Goal: Task Accomplishment & Management: Manage account settings

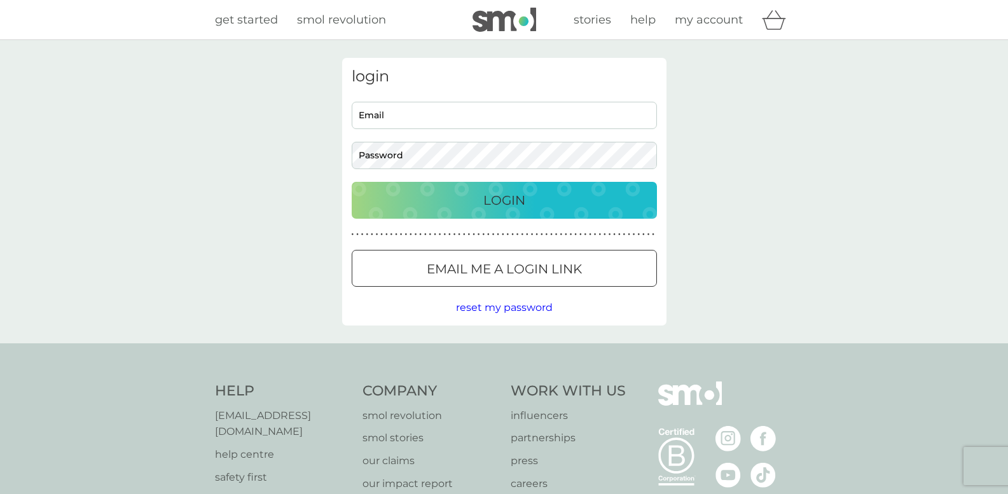
type input "sophielouisebennett93@gmail.com"
click at [0, 0] on div "Cookie Consent Prompt" at bounding box center [0, 0] width 0 height 0
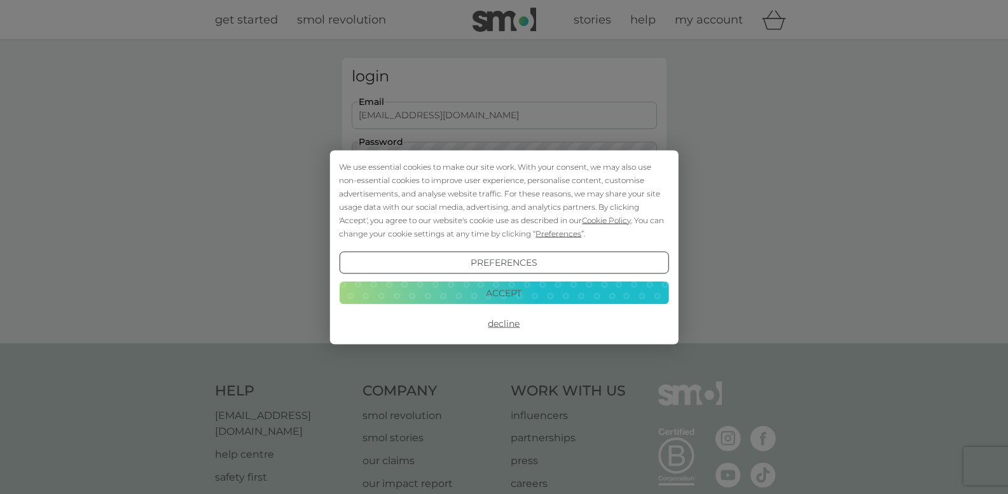
click at [567, 302] on button "Accept" at bounding box center [504, 293] width 330 height 23
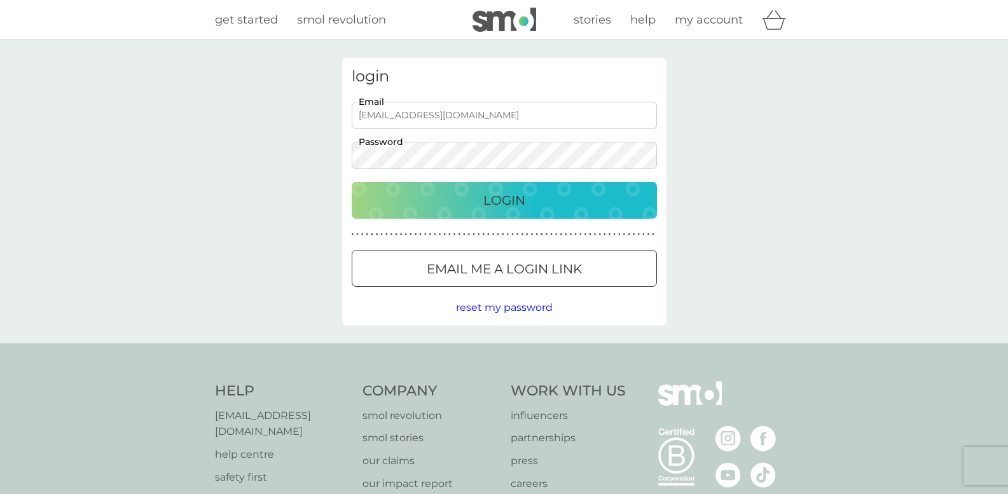
drag, startPoint x: 528, startPoint y: 198, endPoint x: 515, endPoint y: 183, distance: 19.9
click at [529, 198] on div "Login" at bounding box center [505, 200] width 280 height 20
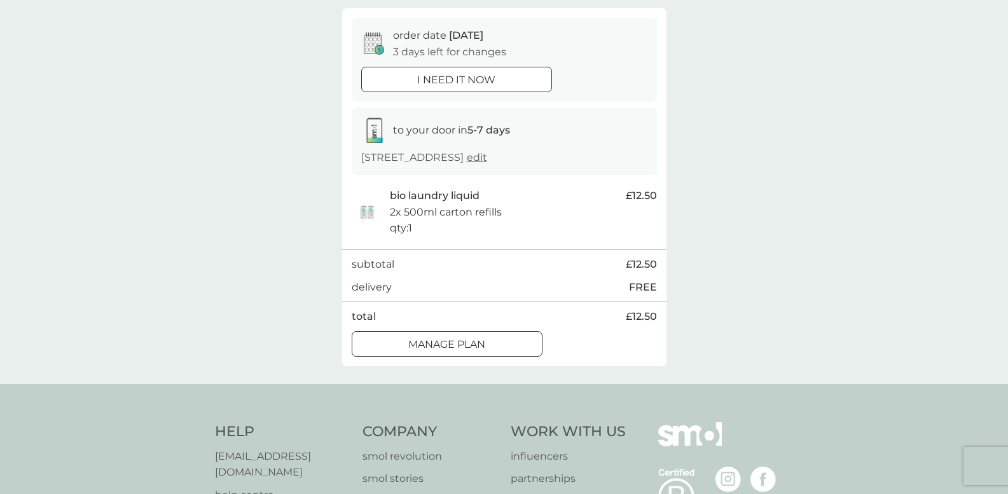
scroll to position [127, 0]
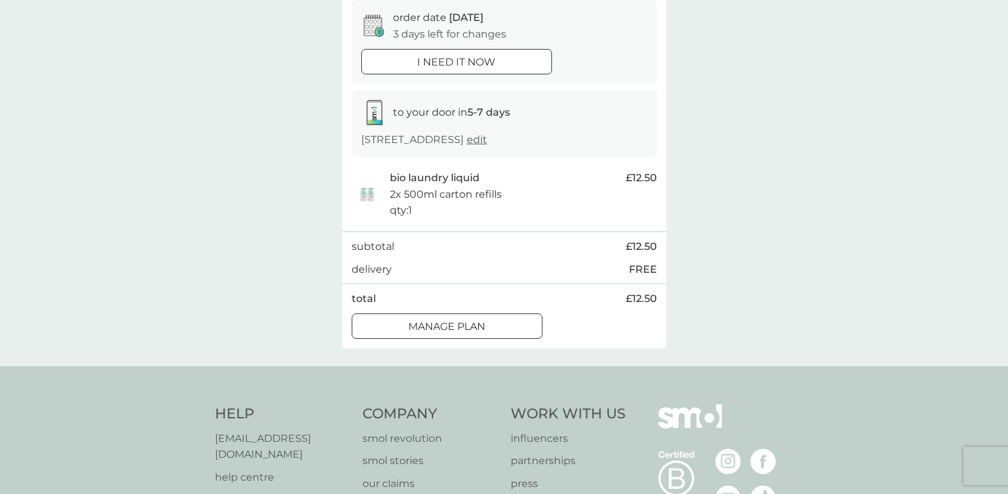
click at [456, 326] on div at bounding box center [447, 326] width 46 height 13
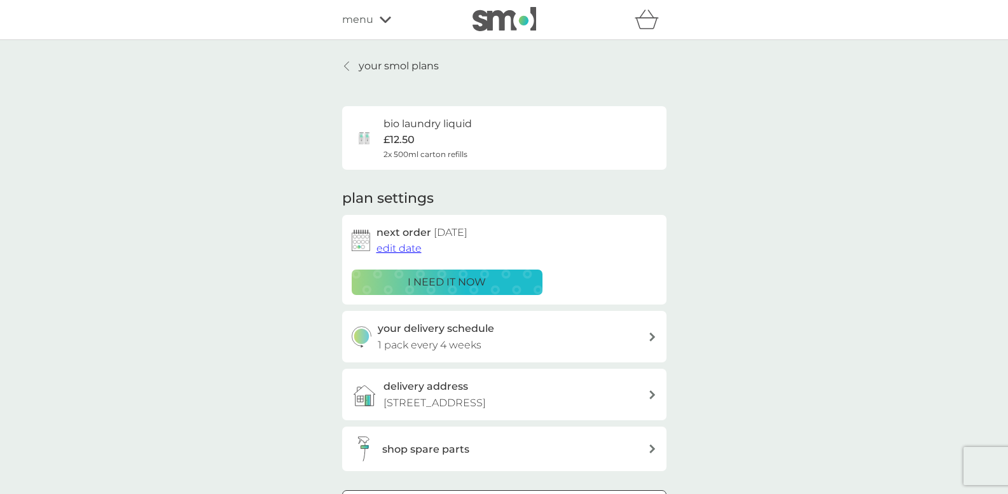
click at [492, 334] on h3 "your delivery schedule" at bounding box center [436, 329] width 116 height 17
select select "28"
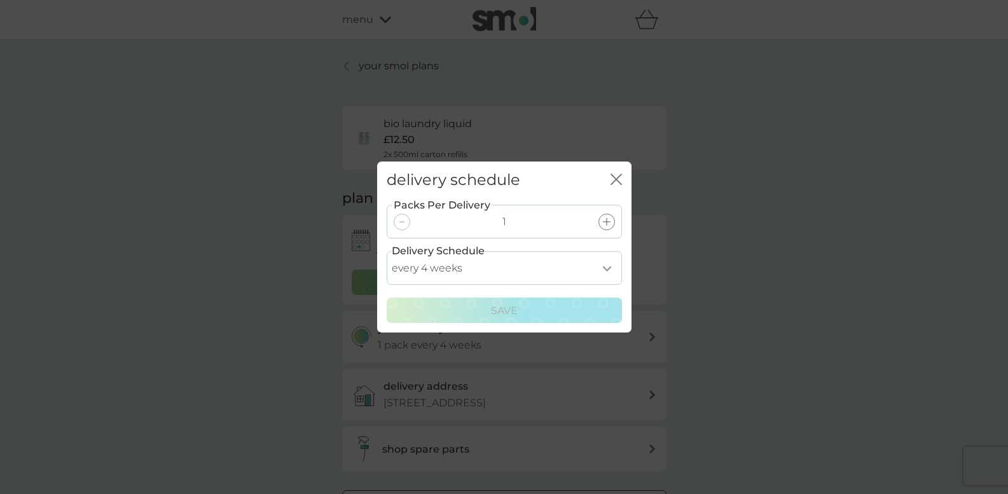
click at [613, 181] on icon "close" at bounding box center [616, 179] width 11 height 11
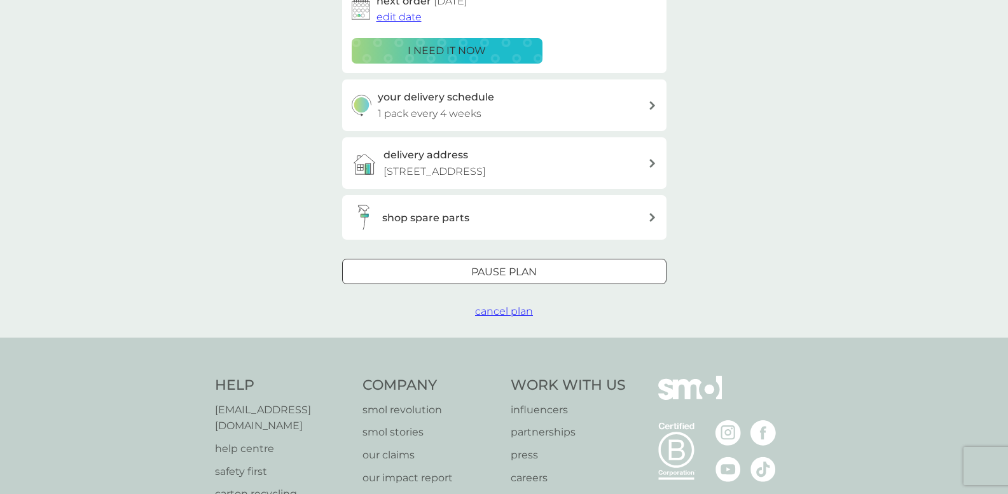
scroll to position [254, 0]
